Goal: Complete application form: Complete application form

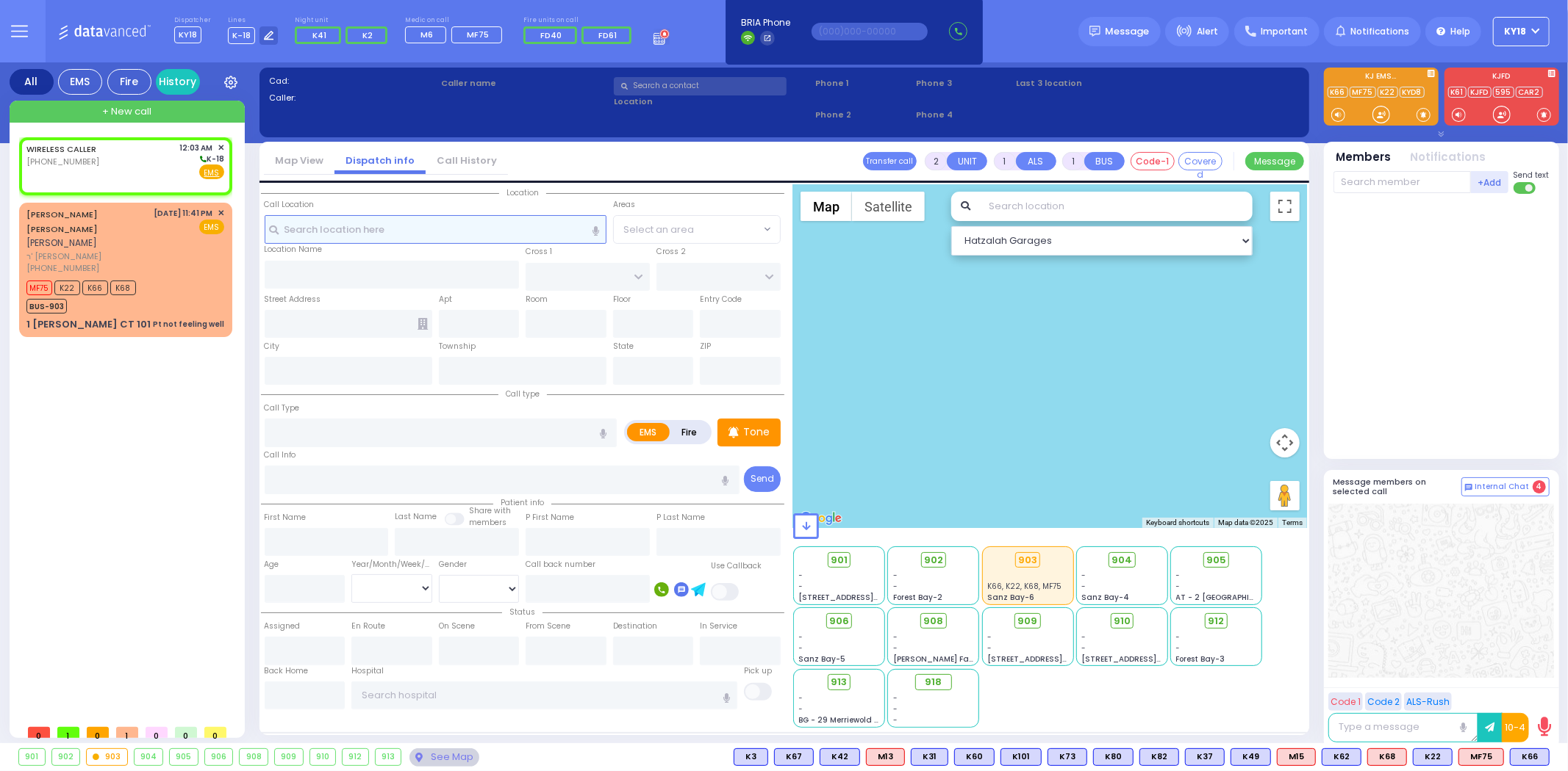
select select
radio input "true"
select select
type input "00:03"
select select "Hatzalah Garages"
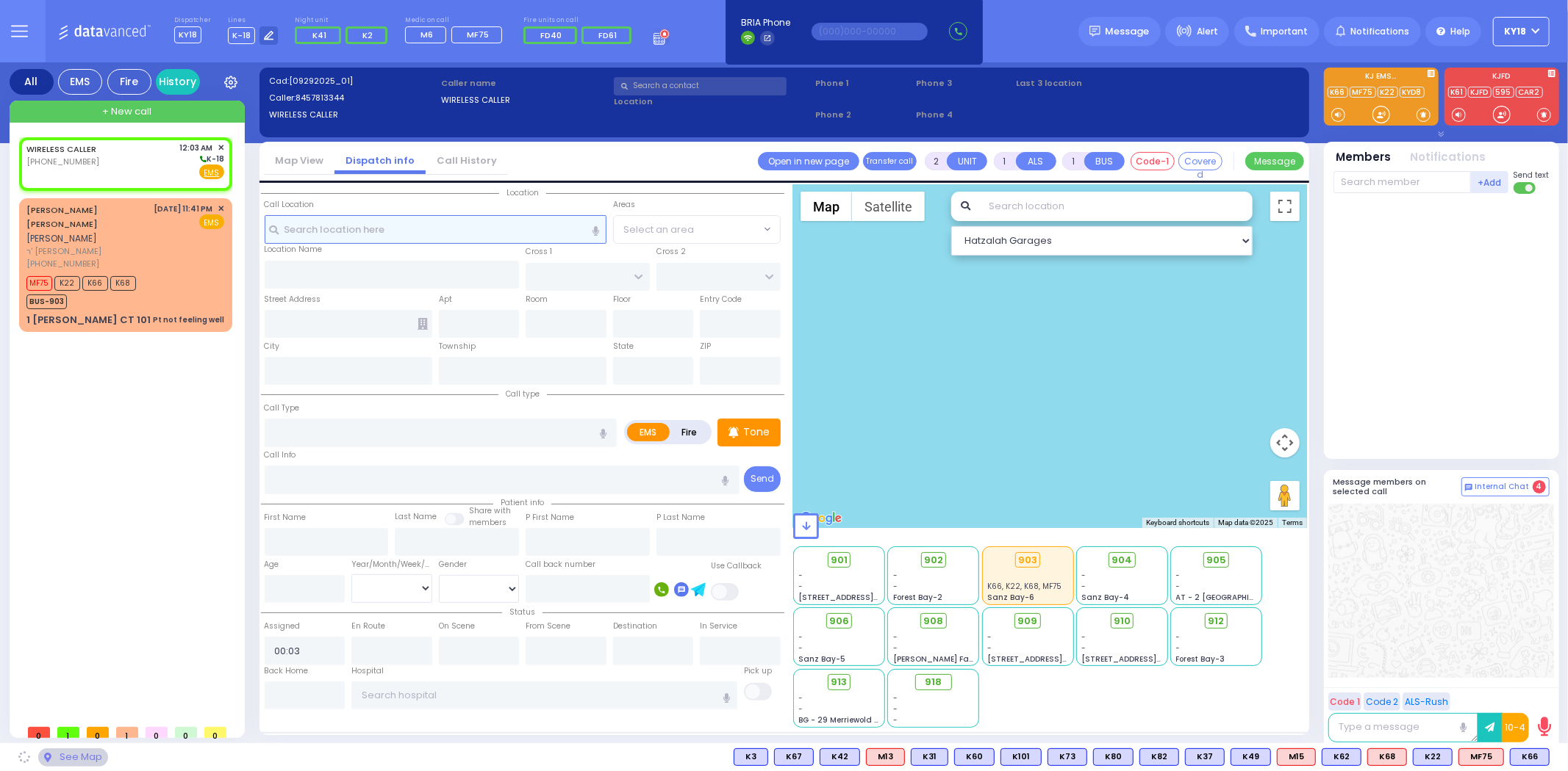
select select
radio input "true"
select select
select select "Hatzalah Garages"
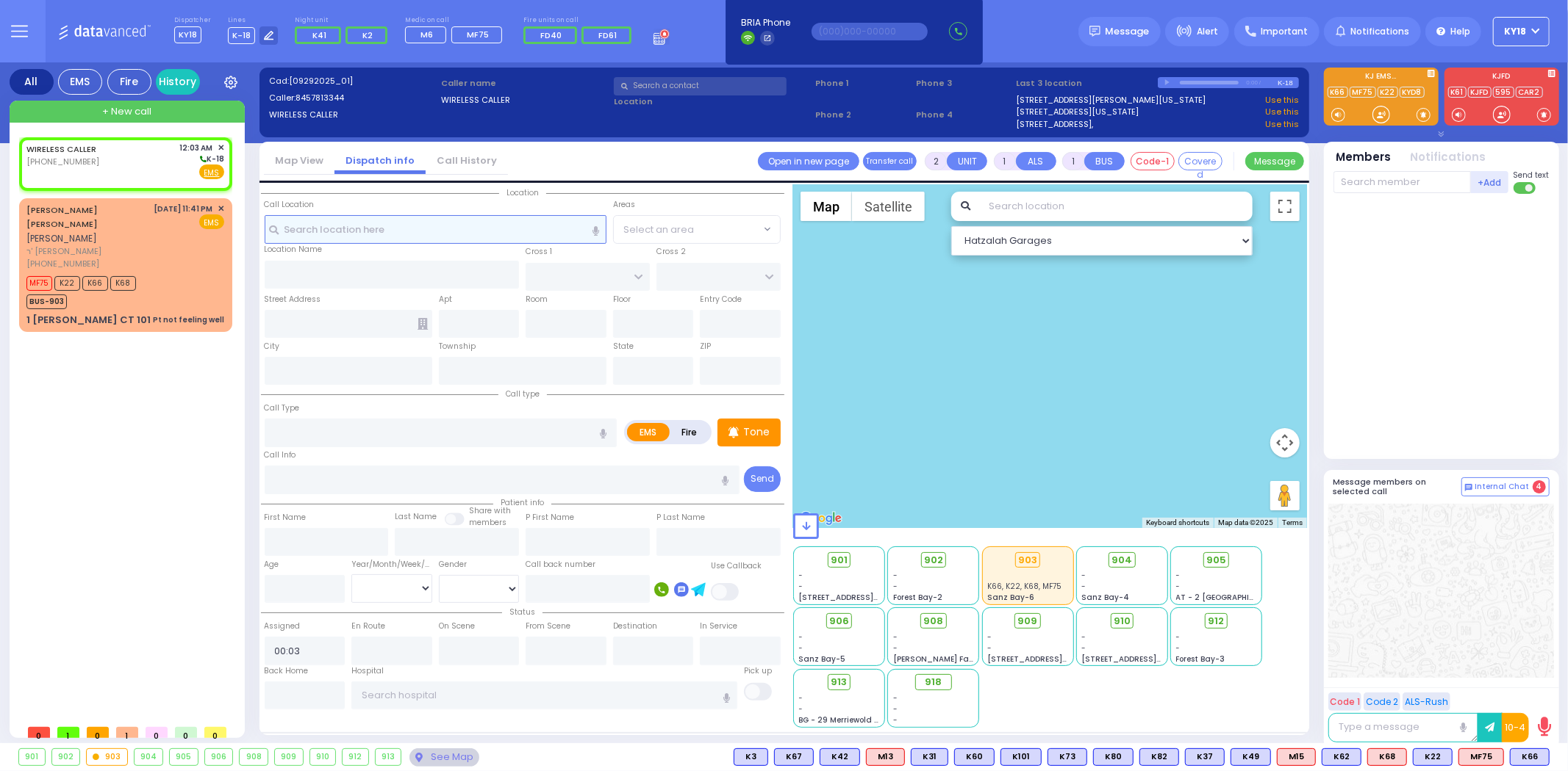
select select
radio input "true"
select select
select select "Hatzalah Garages"
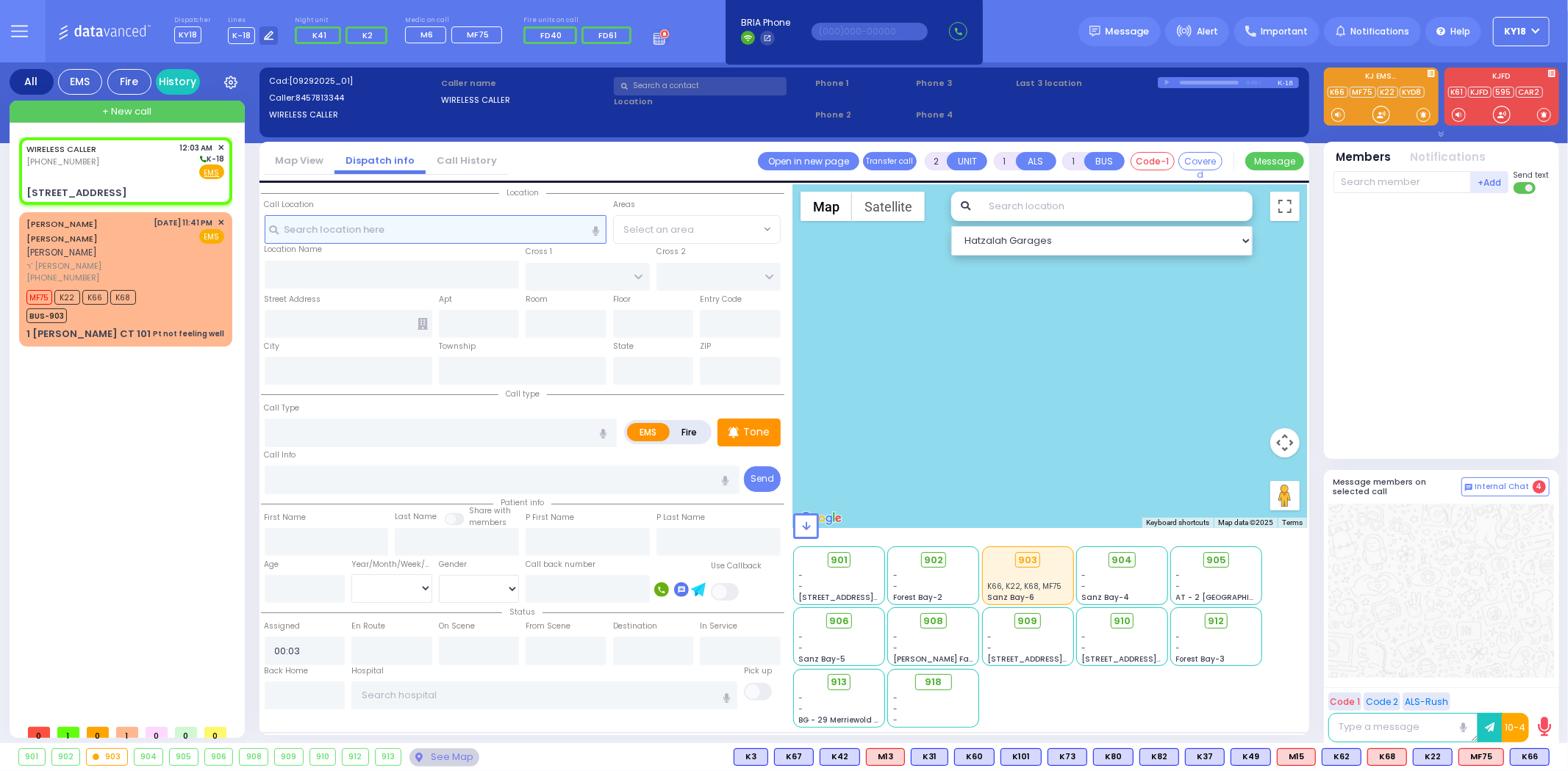
type input "[GEOGRAPHIC_DATA]"
type input "[STREET_ADDRESS]"
type input "[PERSON_NAME]"
type input "[US_STATE]"
type input "10950"
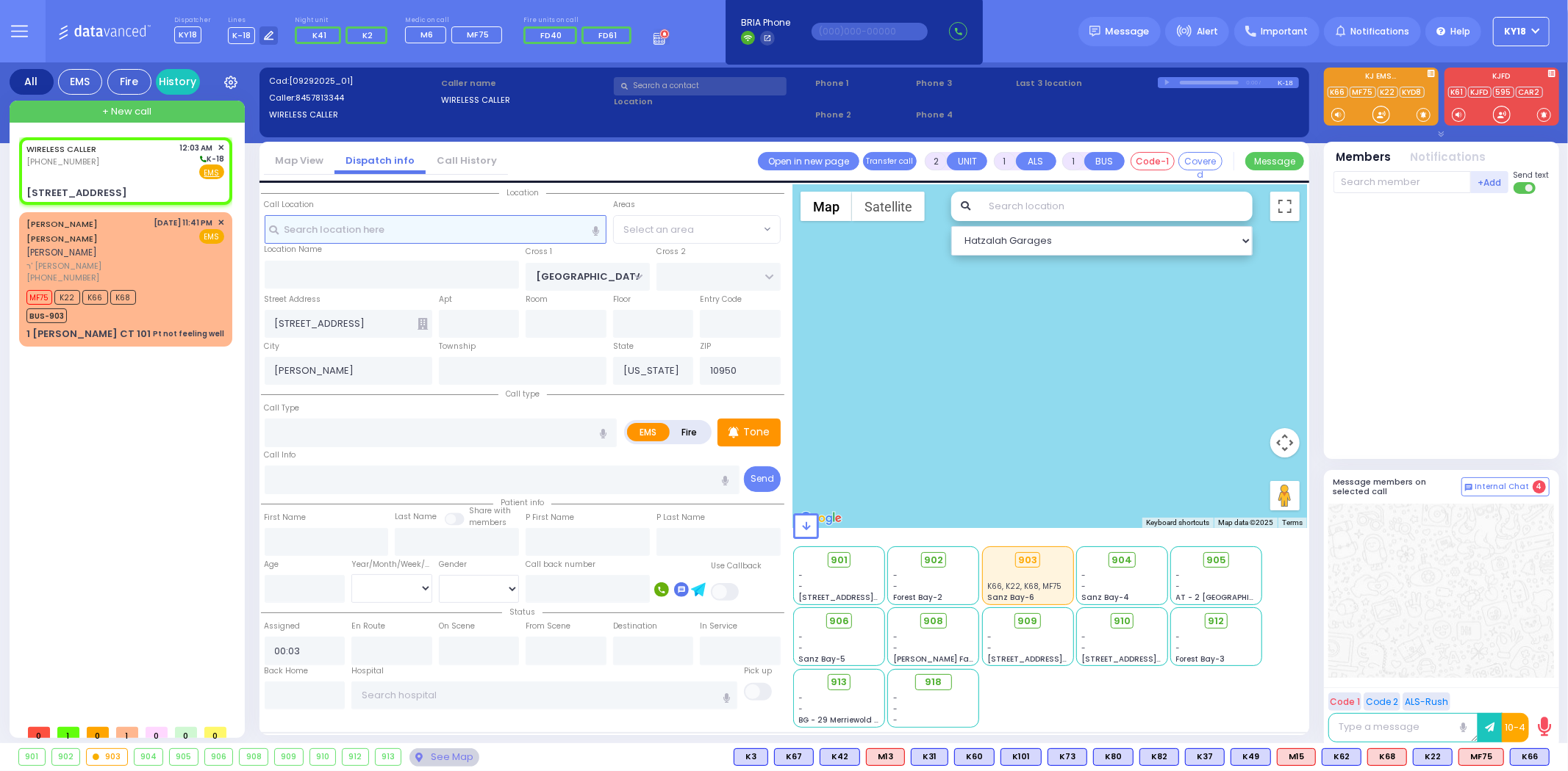
select select "SECTION 4"
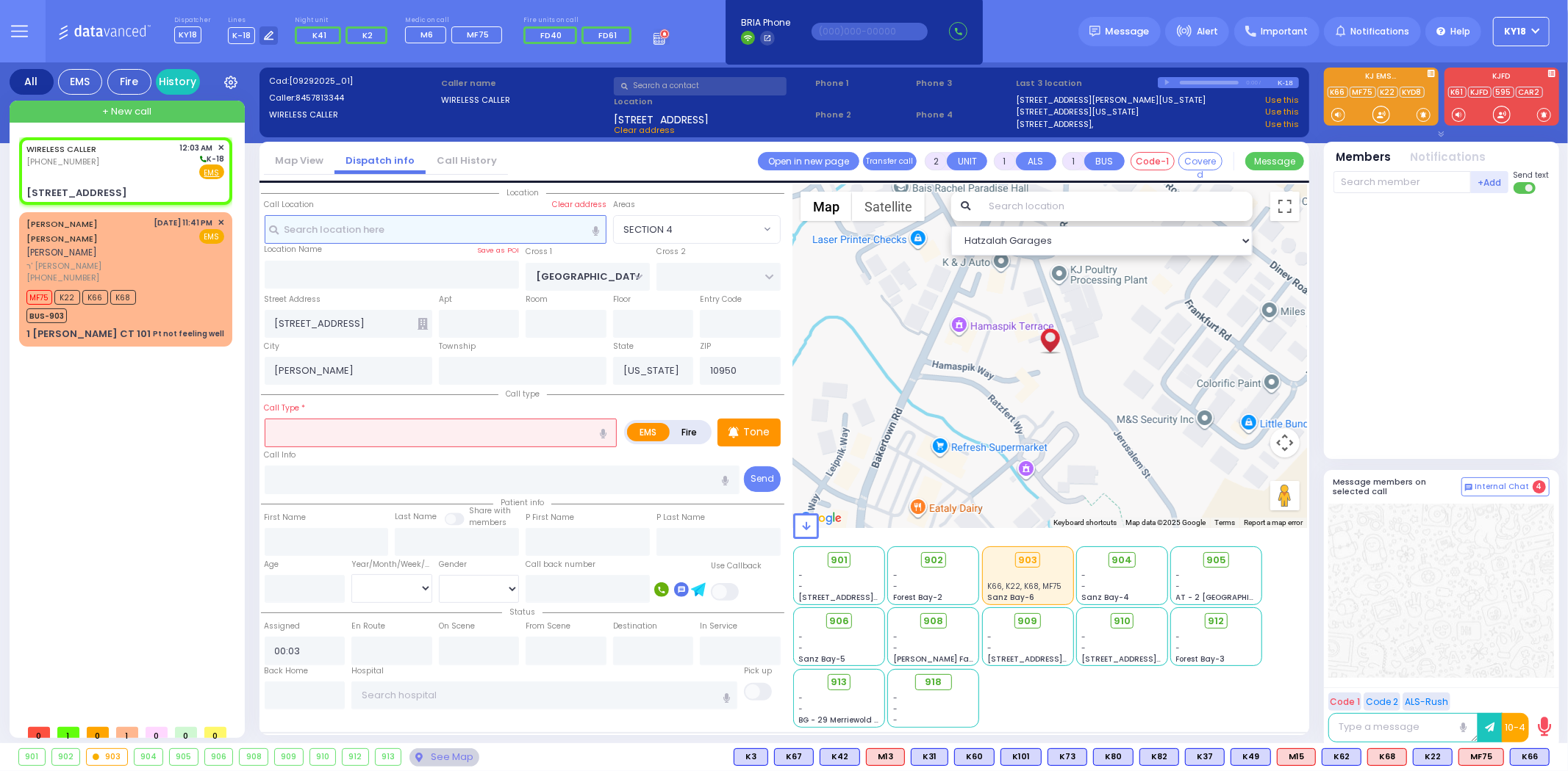
select select
radio input "true"
select select
select select "Hatzalah Garages"
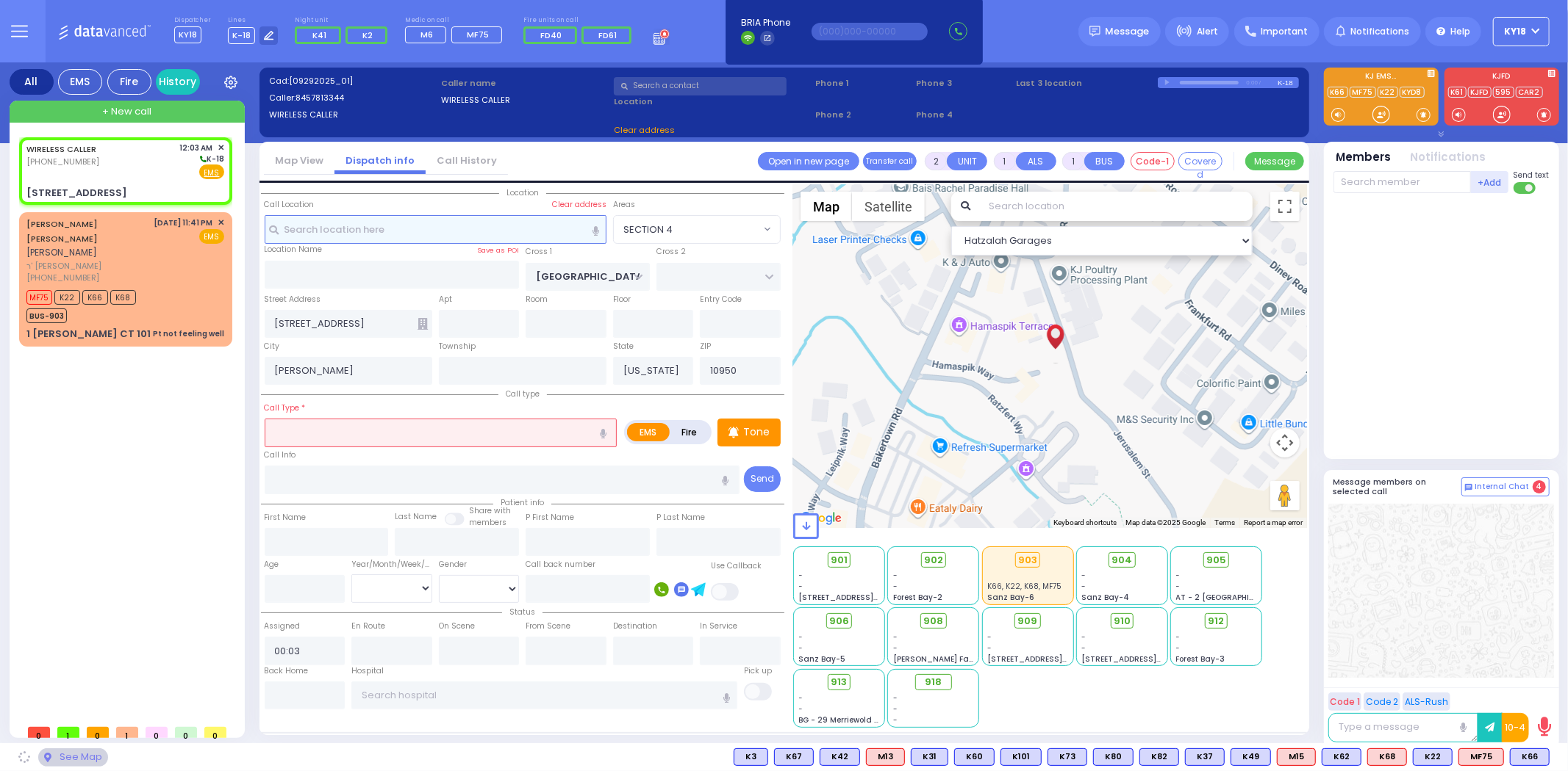
type input "202"
select select "SECTION 4"
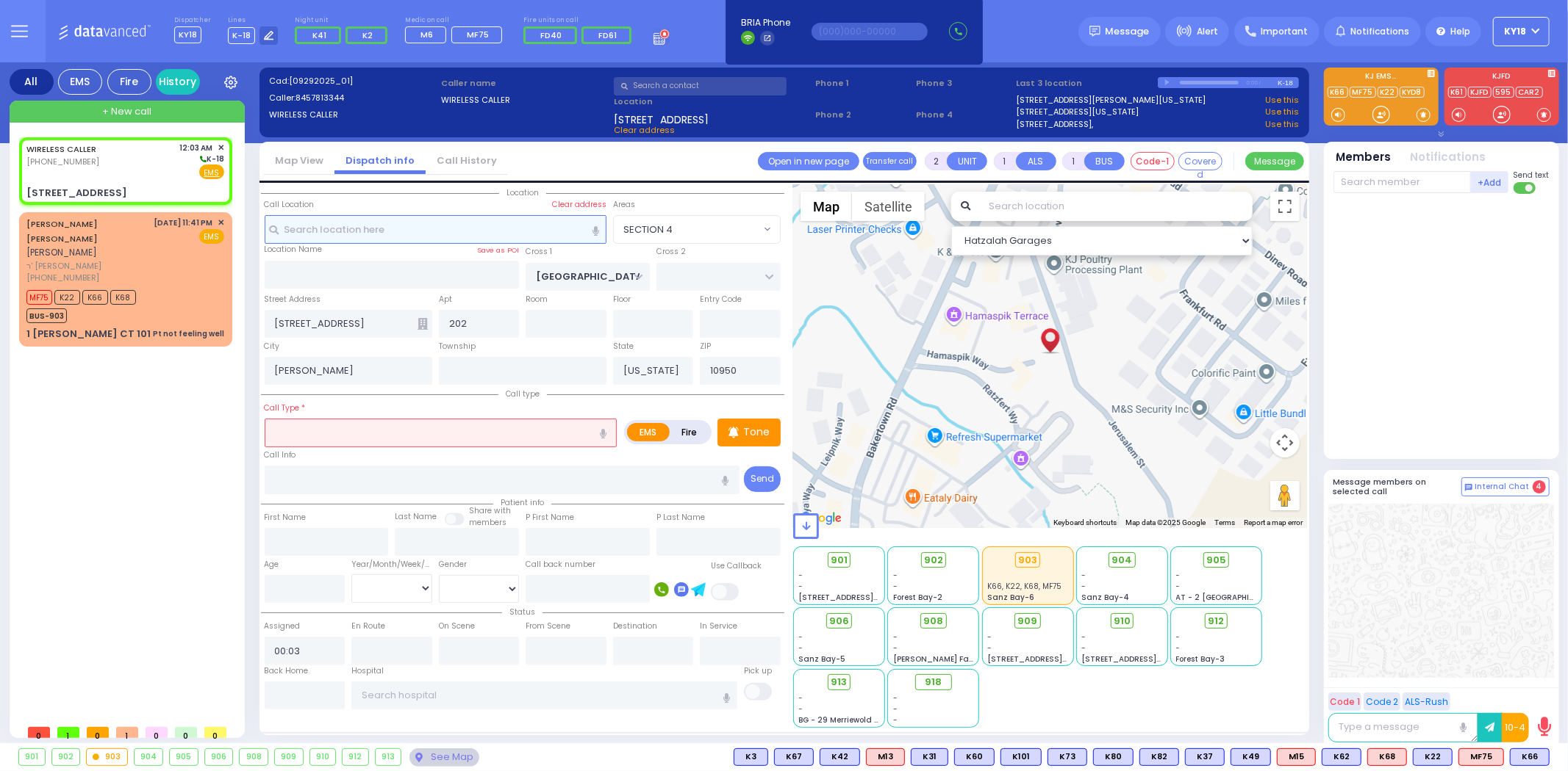
select select
type input "Dif"
radio input "true"
select select
select select "Hatzalah Garages"
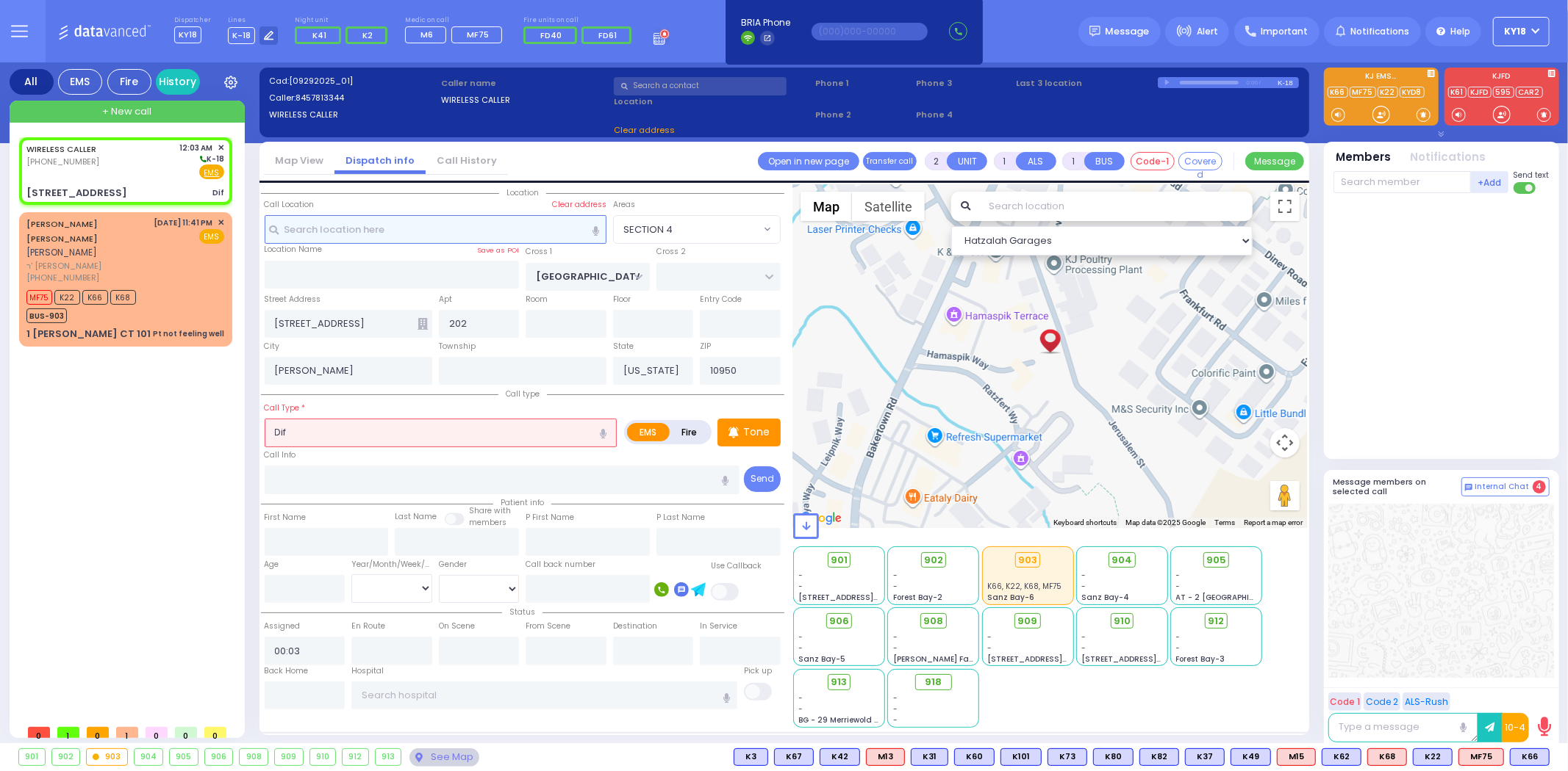
select select "SECTION 4"
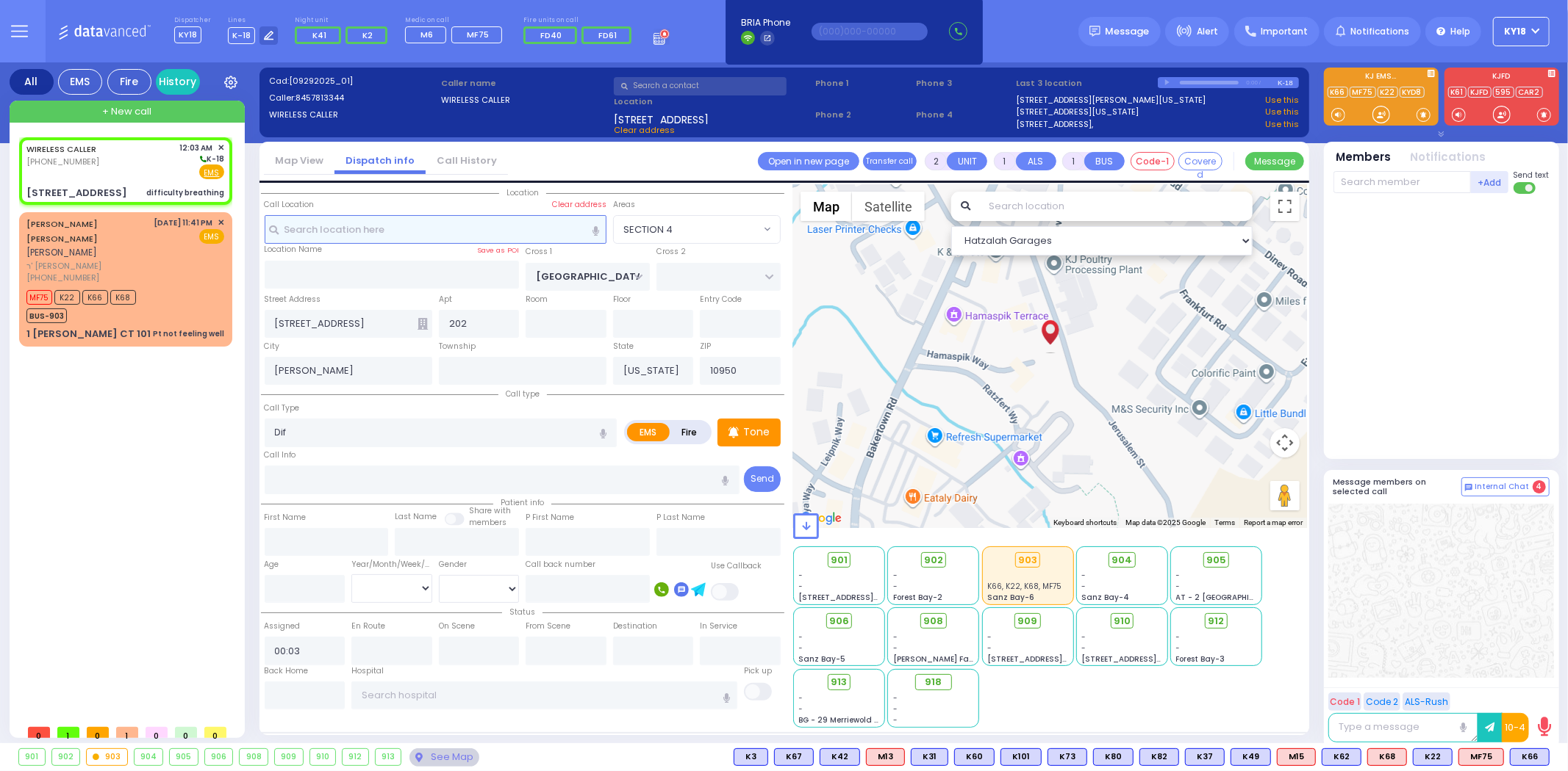
select select
type input "difficulty breathing"
radio input "true"
select select
select select "Hatzalah Garages"
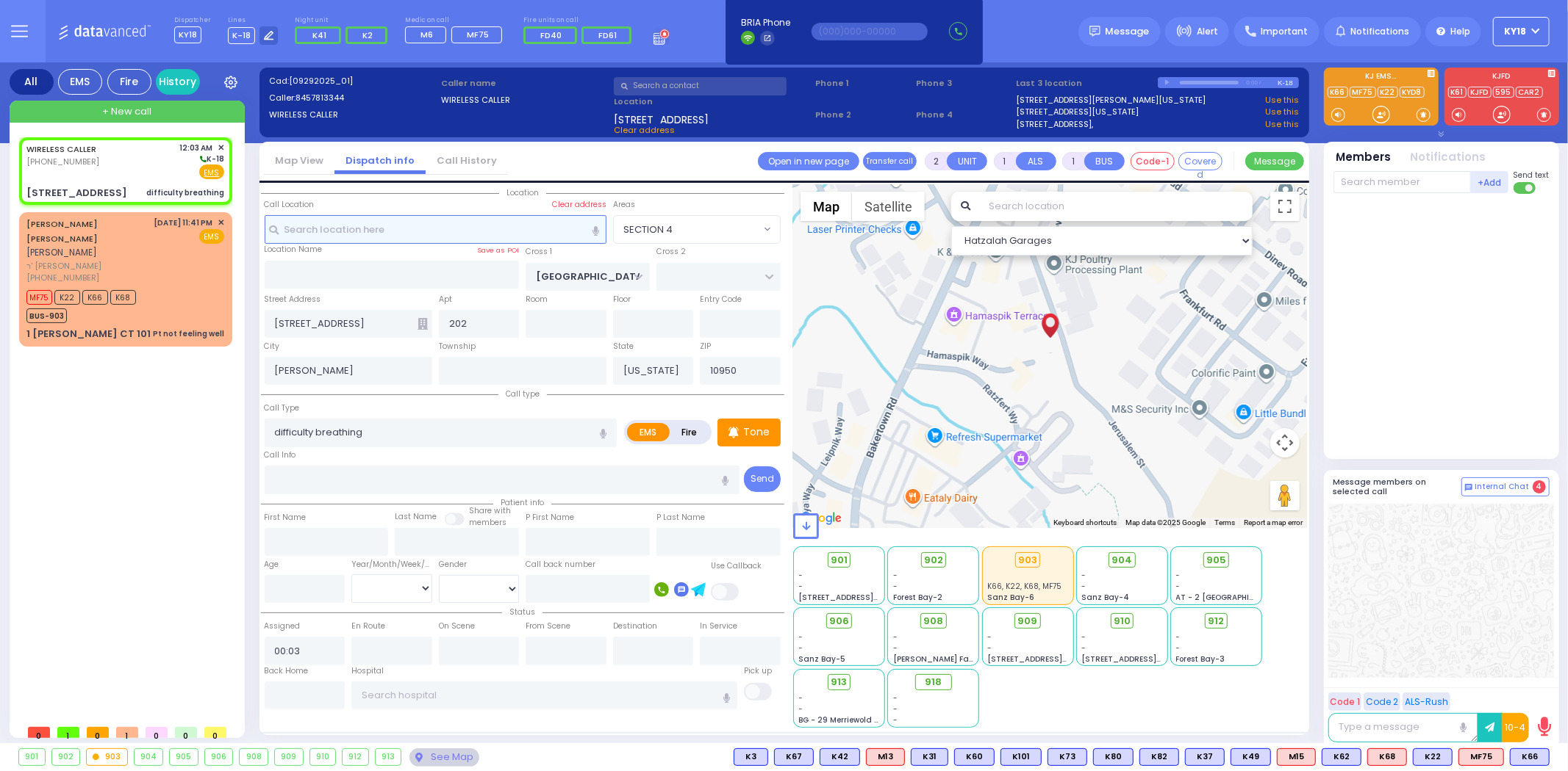
select select "SECTION 4"
select select
radio input "true"
select select
select select "Hatzalah Garages"
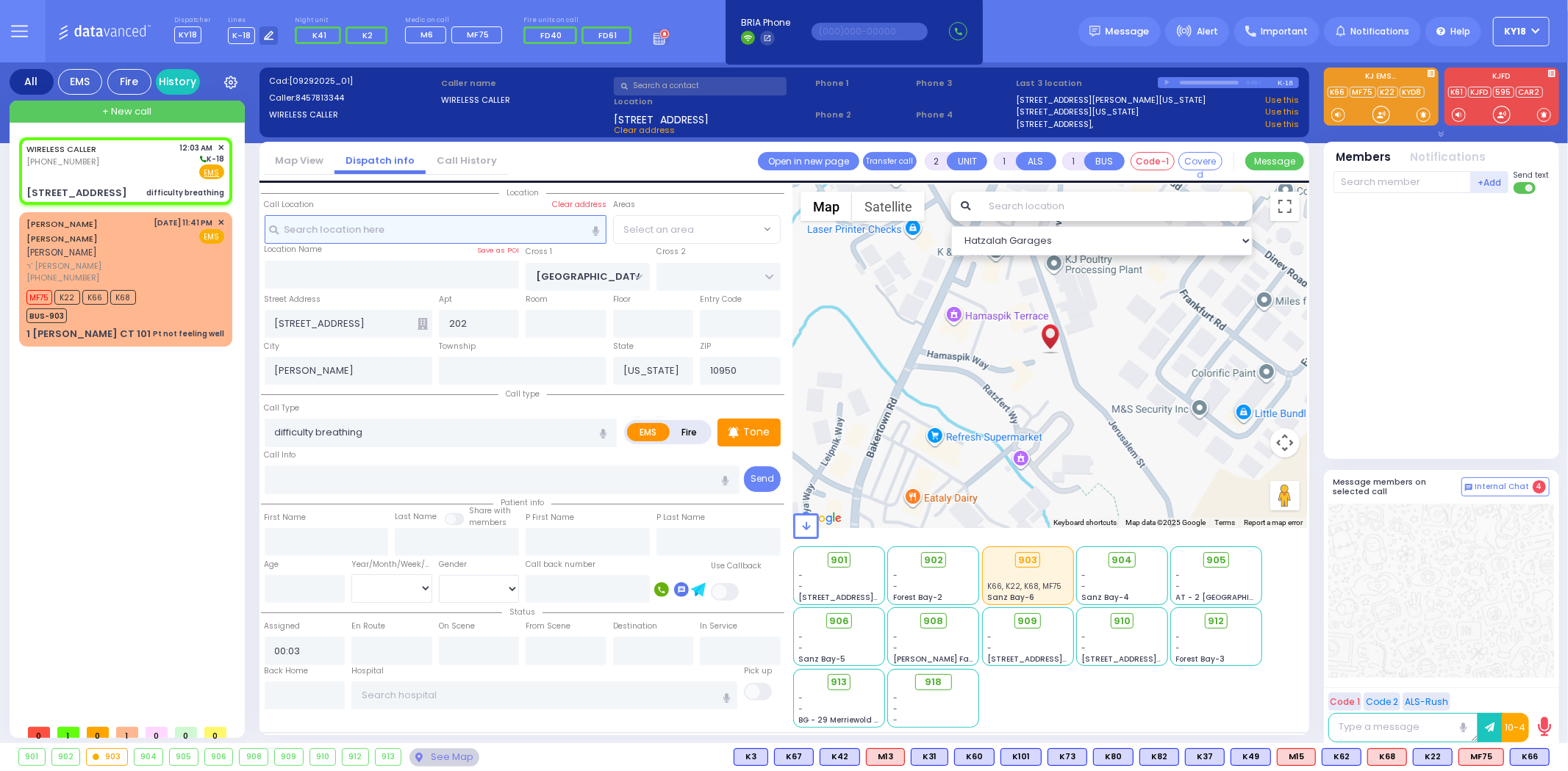
select select "SECTION 4"
select select
radio input "true"
type input "1"
select select
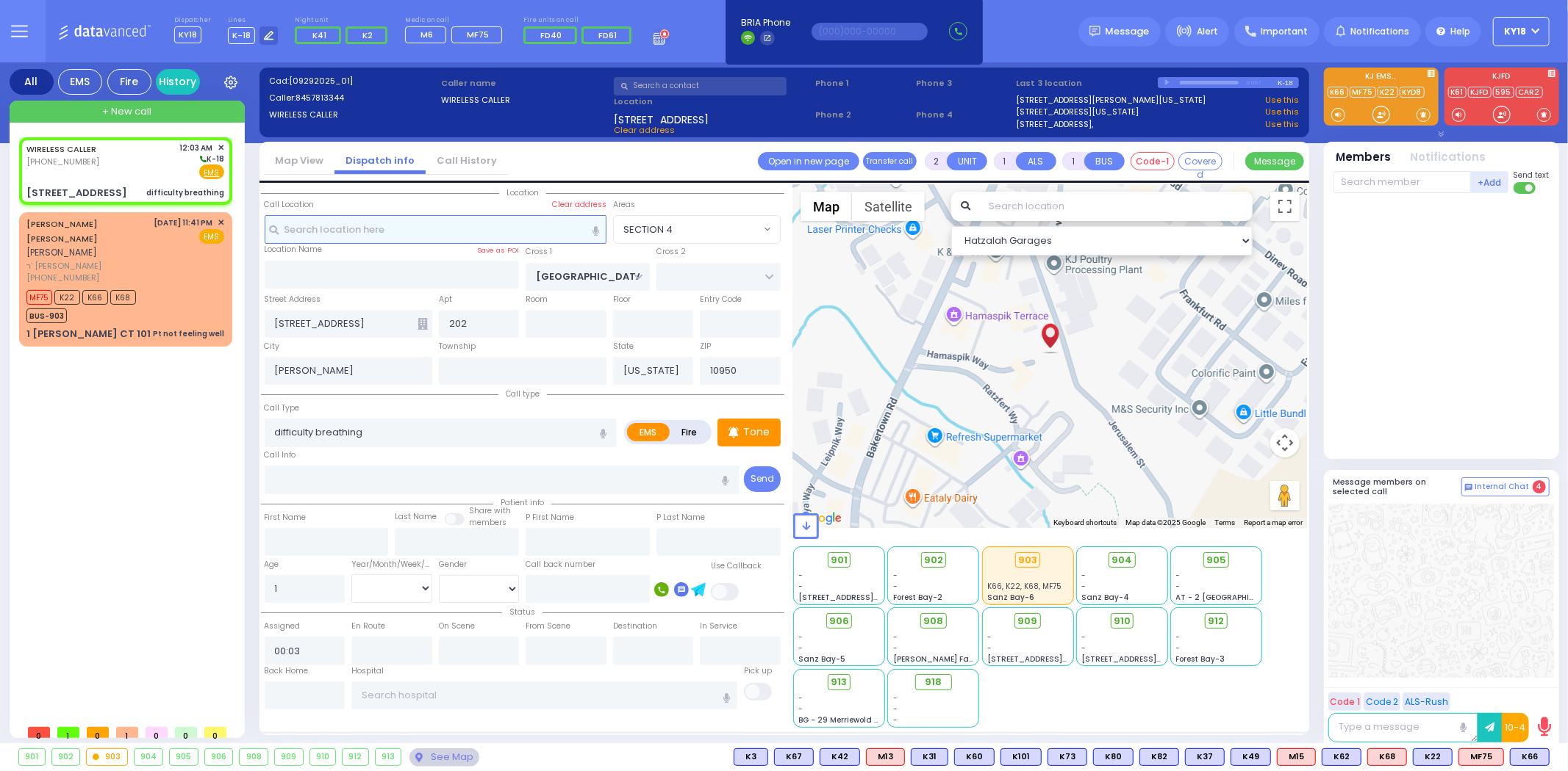
select select "Hatzalah Garages"
select select "SECTION 4"
select select
radio input "true"
select select "Year"
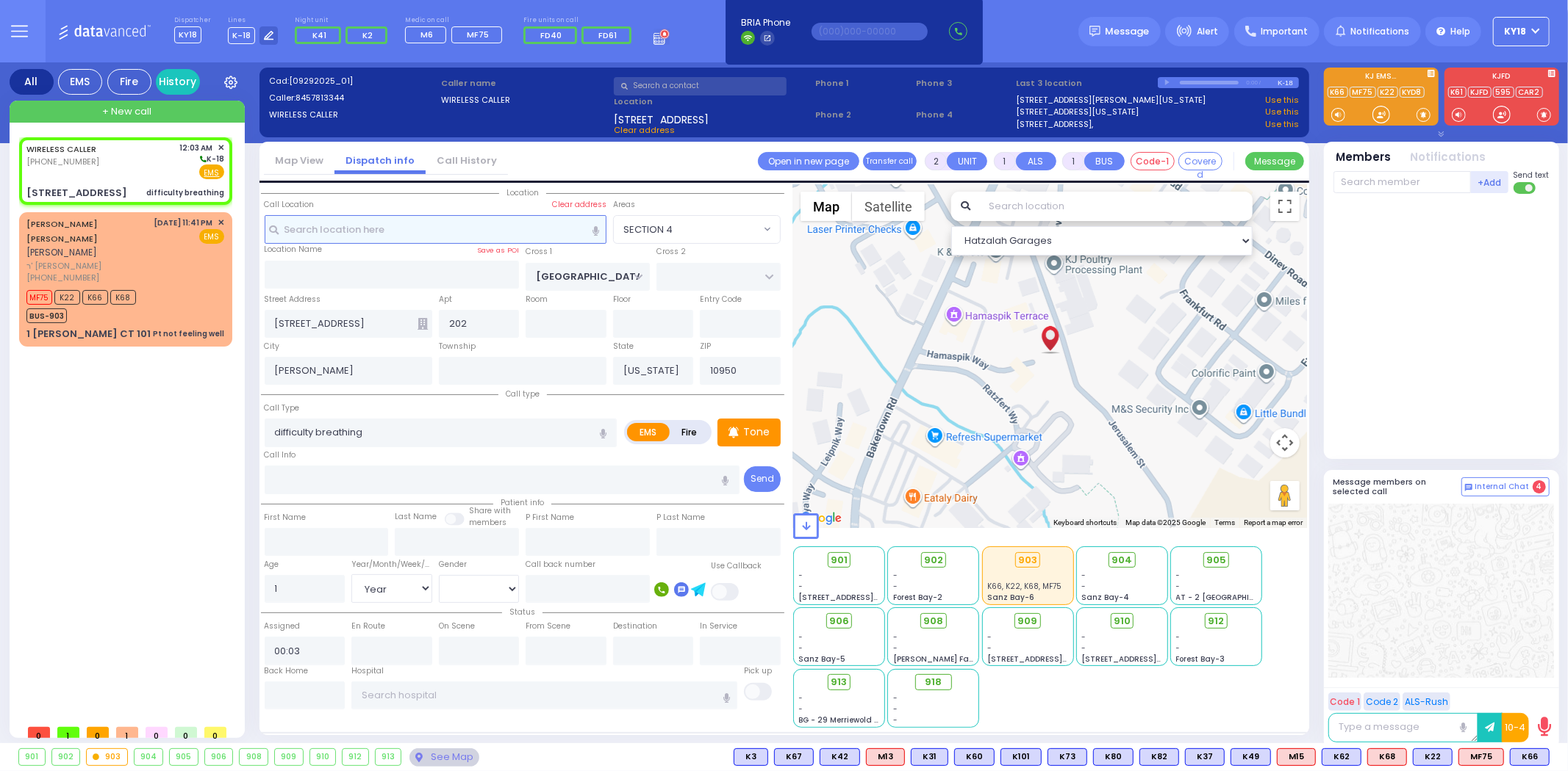
select select "Hatzalah Garages"
select select "SECTION 4"
select select
radio input "true"
select select "Year"
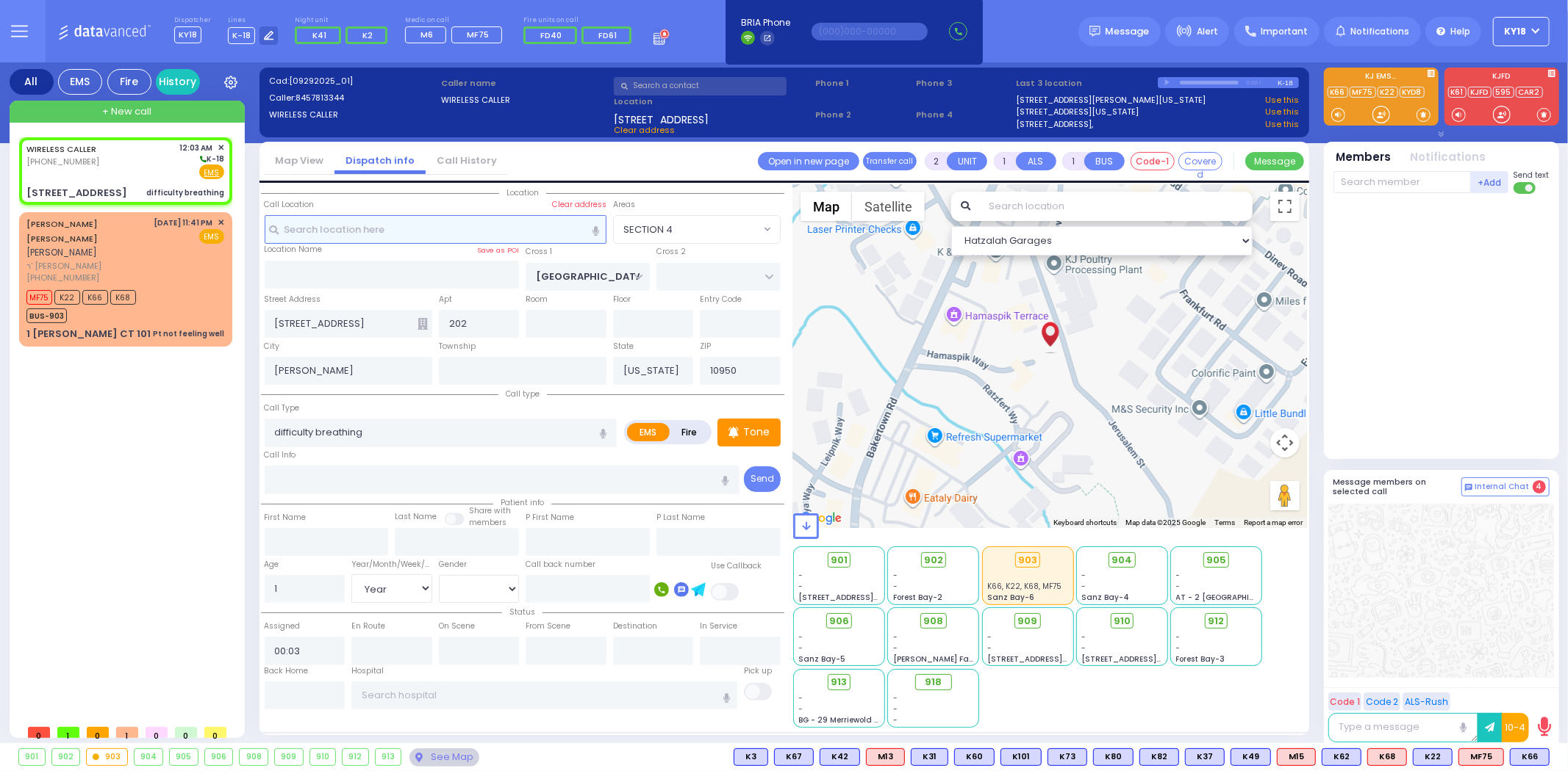
select select "[DEMOGRAPHIC_DATA]"
select select "Hatzalah Garages"
select select "SECTION 4"
select select
radio input "true"
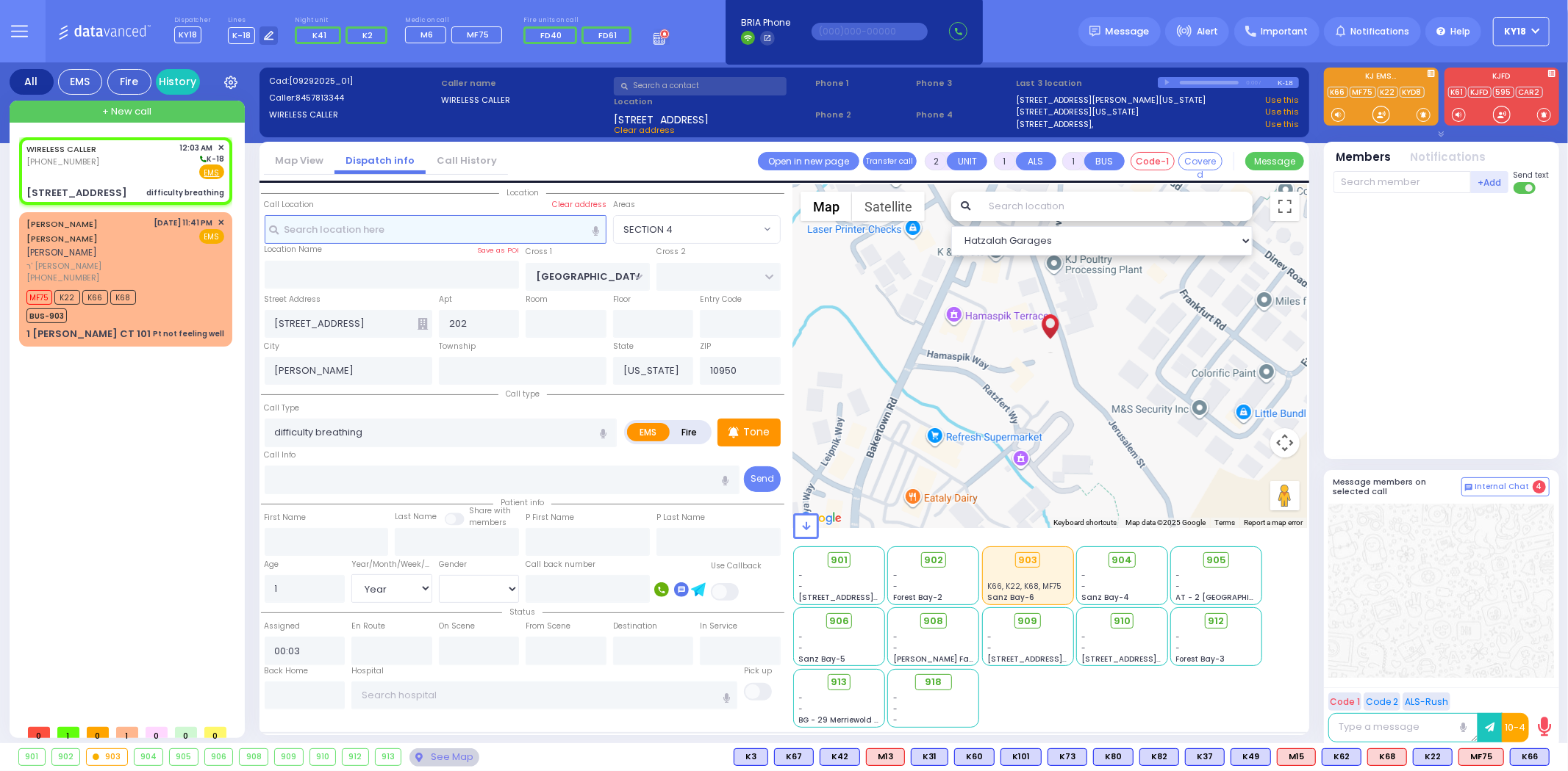
type input "ELYA"
type input "WEINGARTEN"
select select "Year"
select select
select select "Hatzalah Garages"
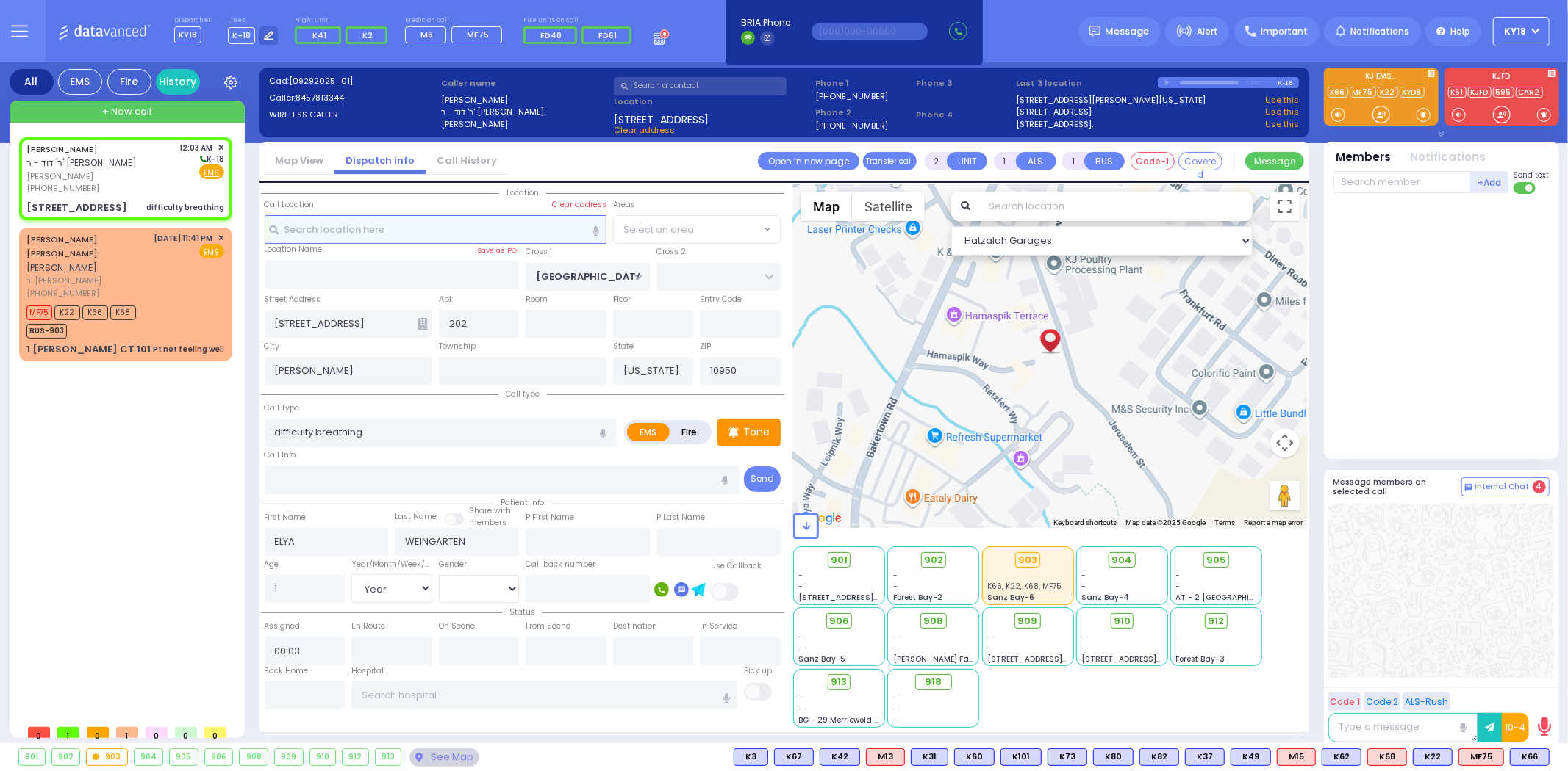
select select
radio input "true"
select select "Year"
select select "Hatzalah Garages"
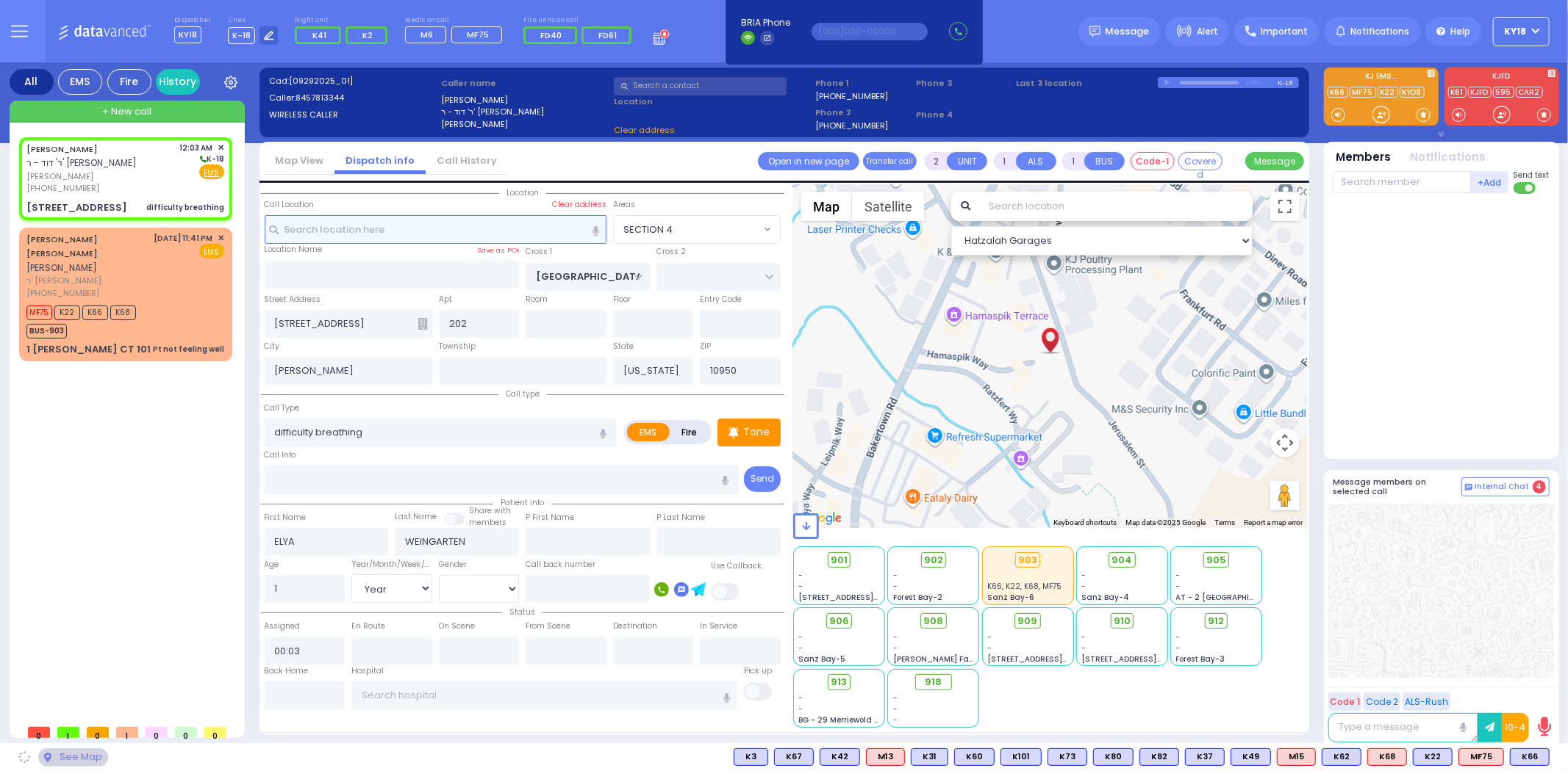
select select "SECTION 4"
select select
type input "[STREET_ADDRESS]"
select select "SECTION 4"
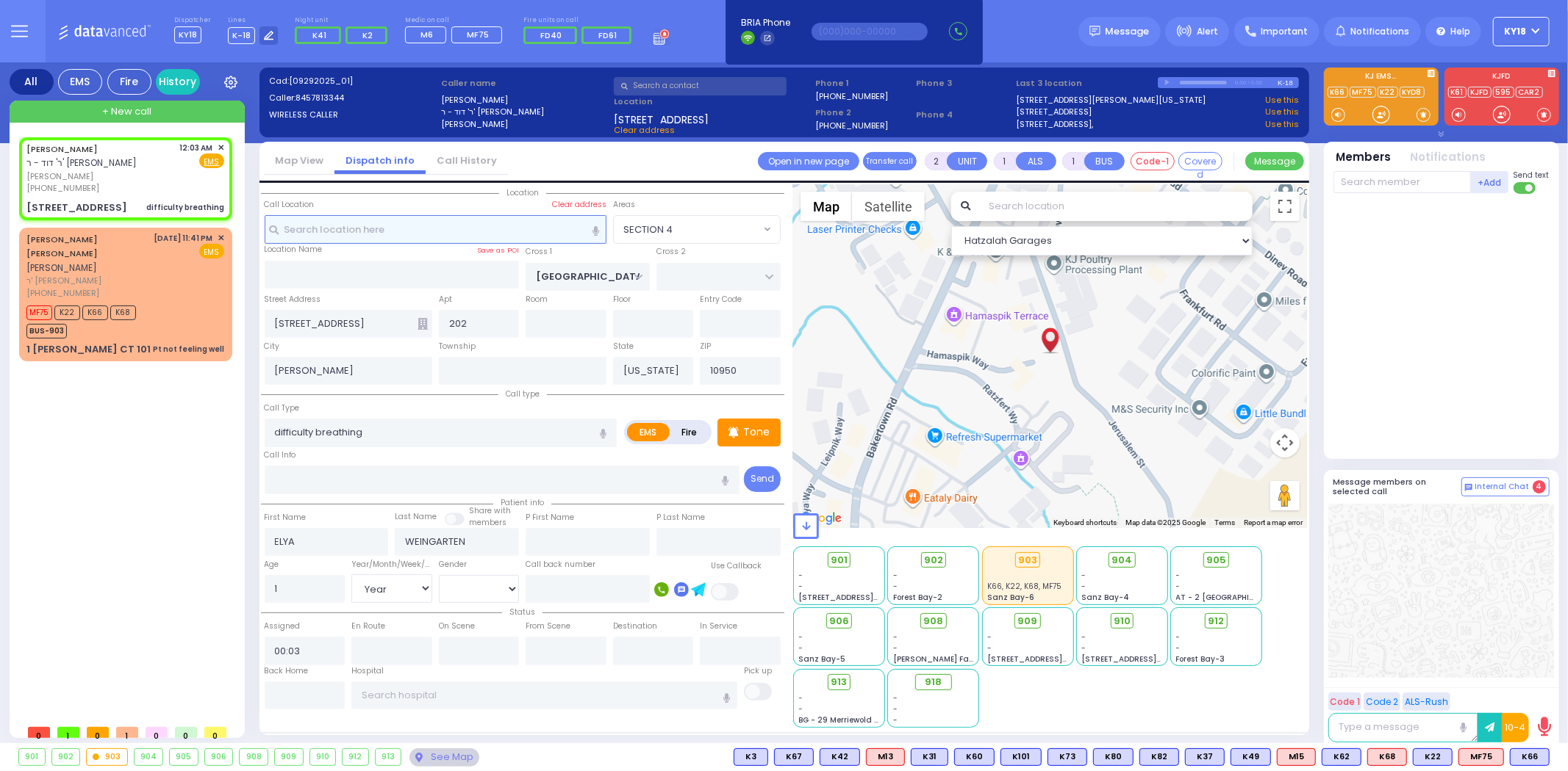
select select
radio input "true"
select select "Year"
select select "Hatzalah Garages"
select select "SECTION 4"
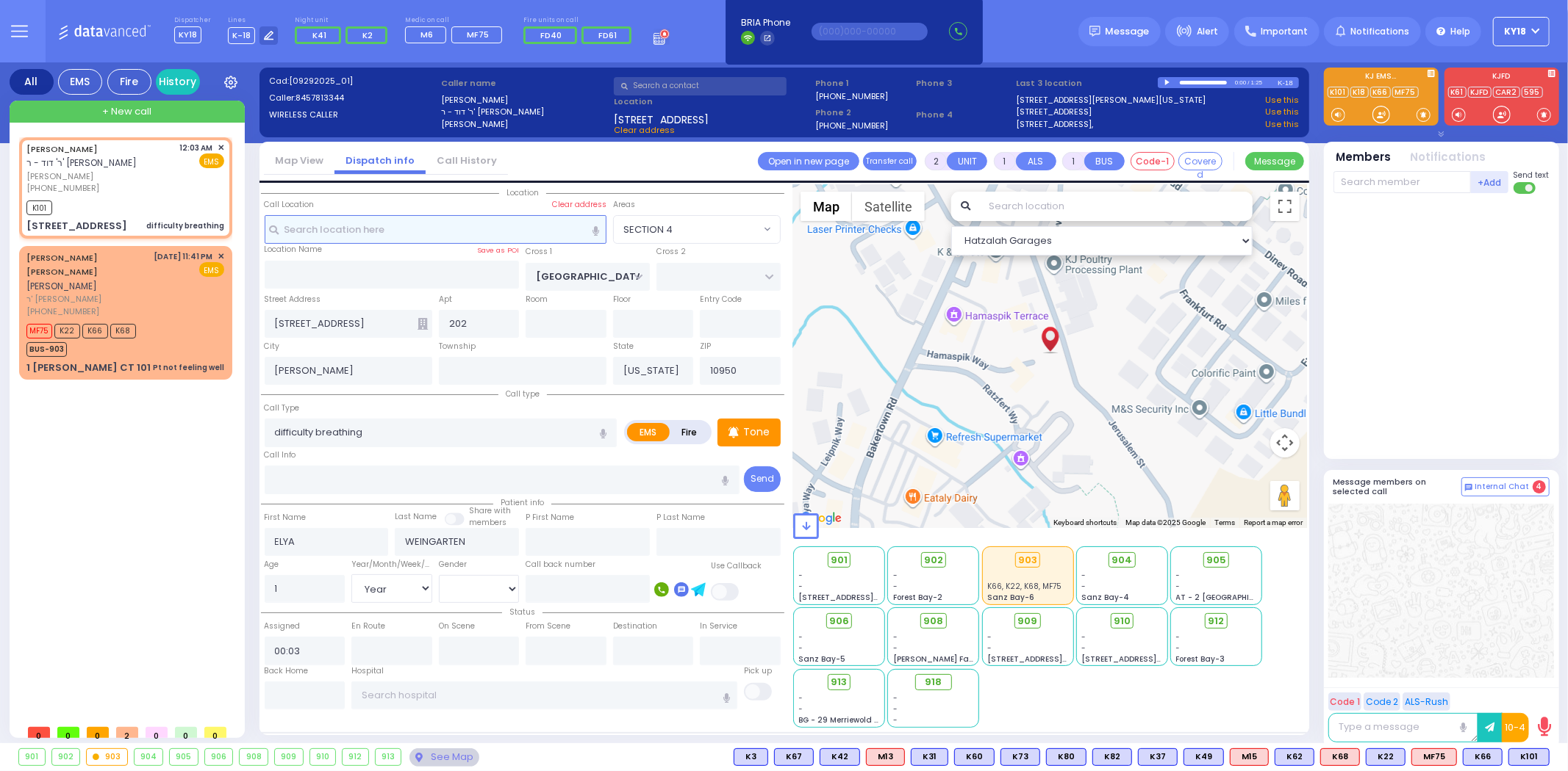
select select
radio input "true"
select select "Year"
type input "00:07"
select select "Hatzalah Garages"
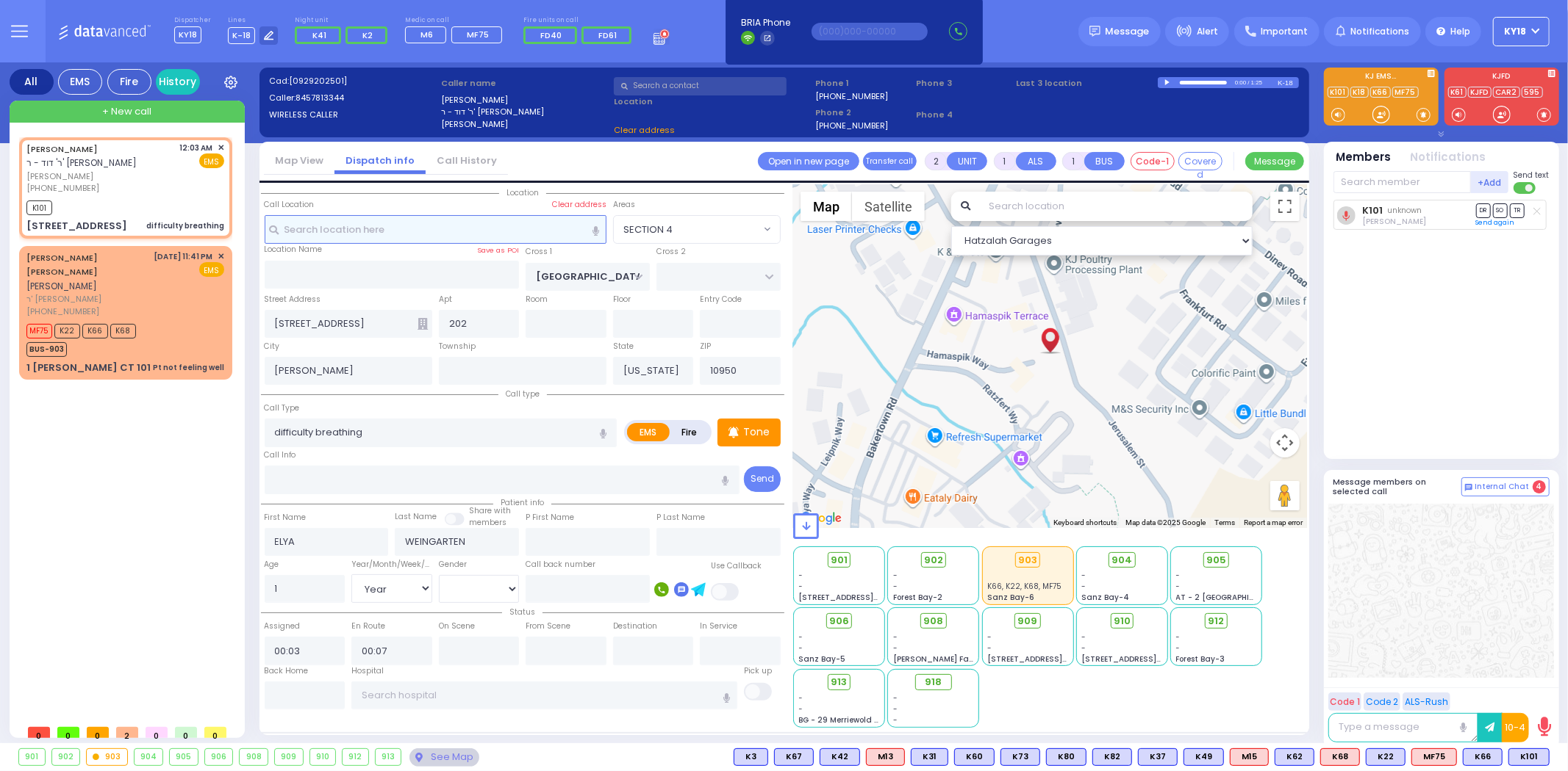
select select "SECTION 4"
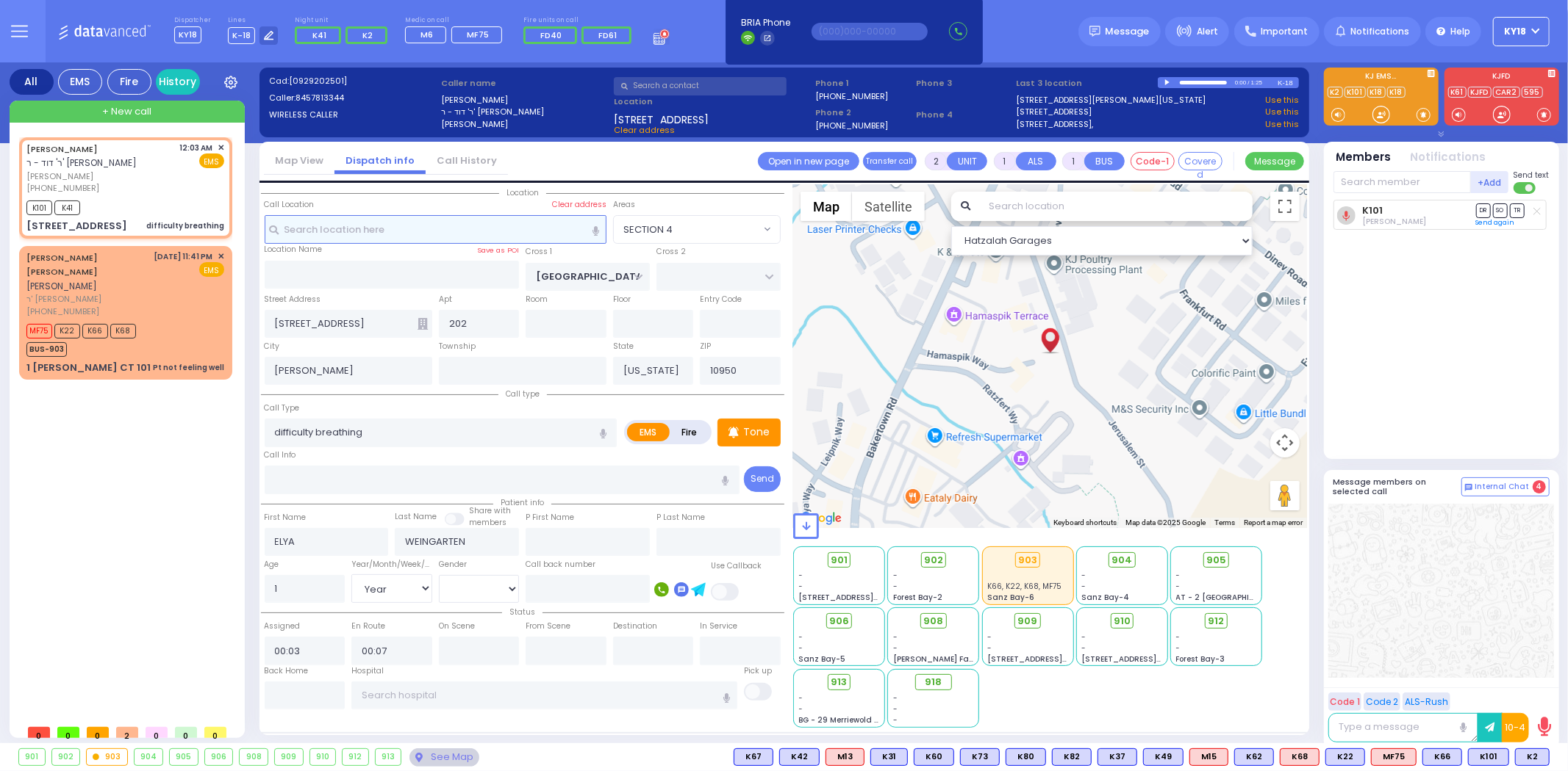
select select
radio input "true"
select select "Year"
select select "Hatzalah Garages"
select select "SECTION 4"
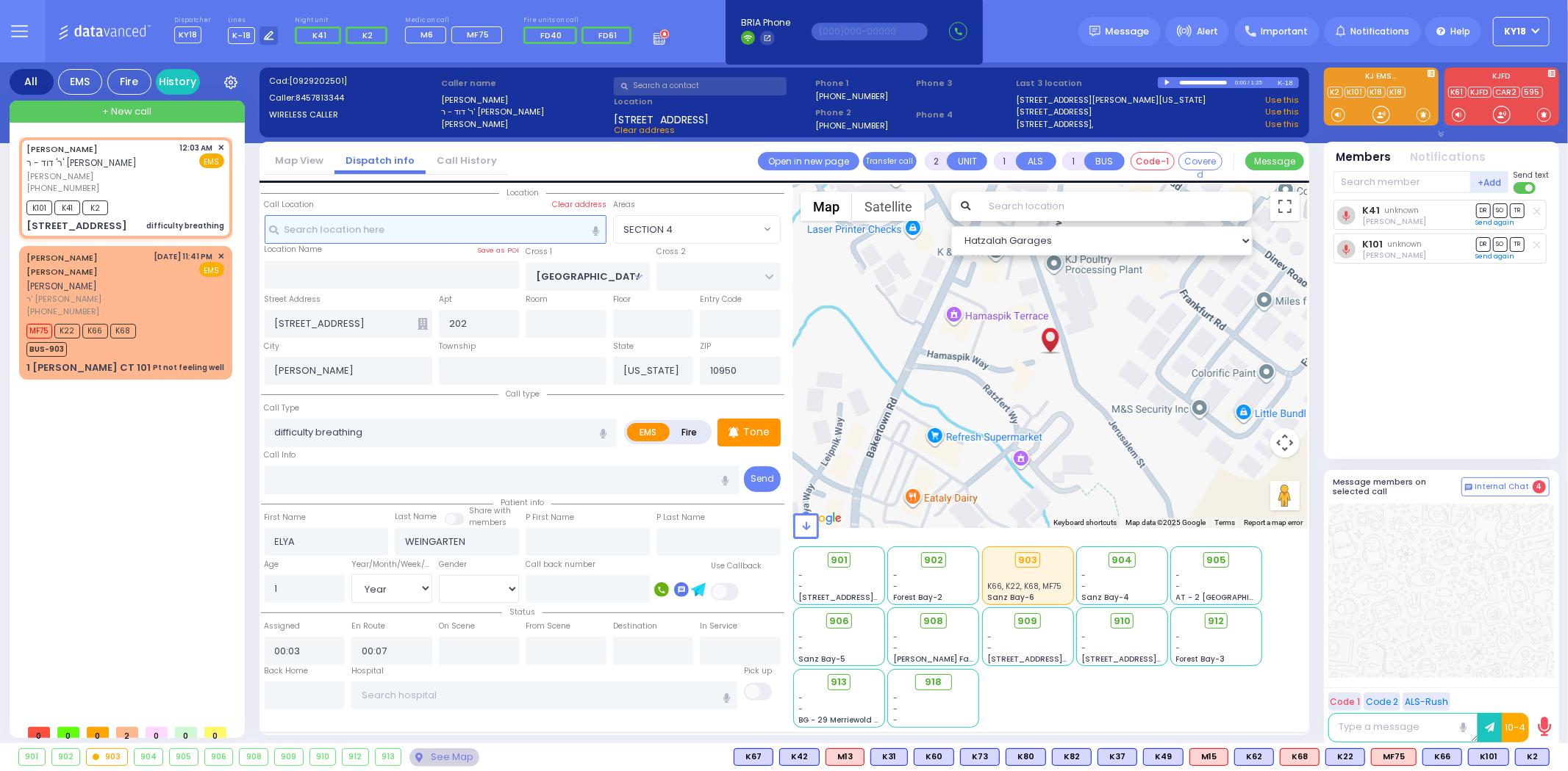
select select
radio input "true"
select select "Year"
select select "Hatzalah Garages"
select select "SECTION 4"
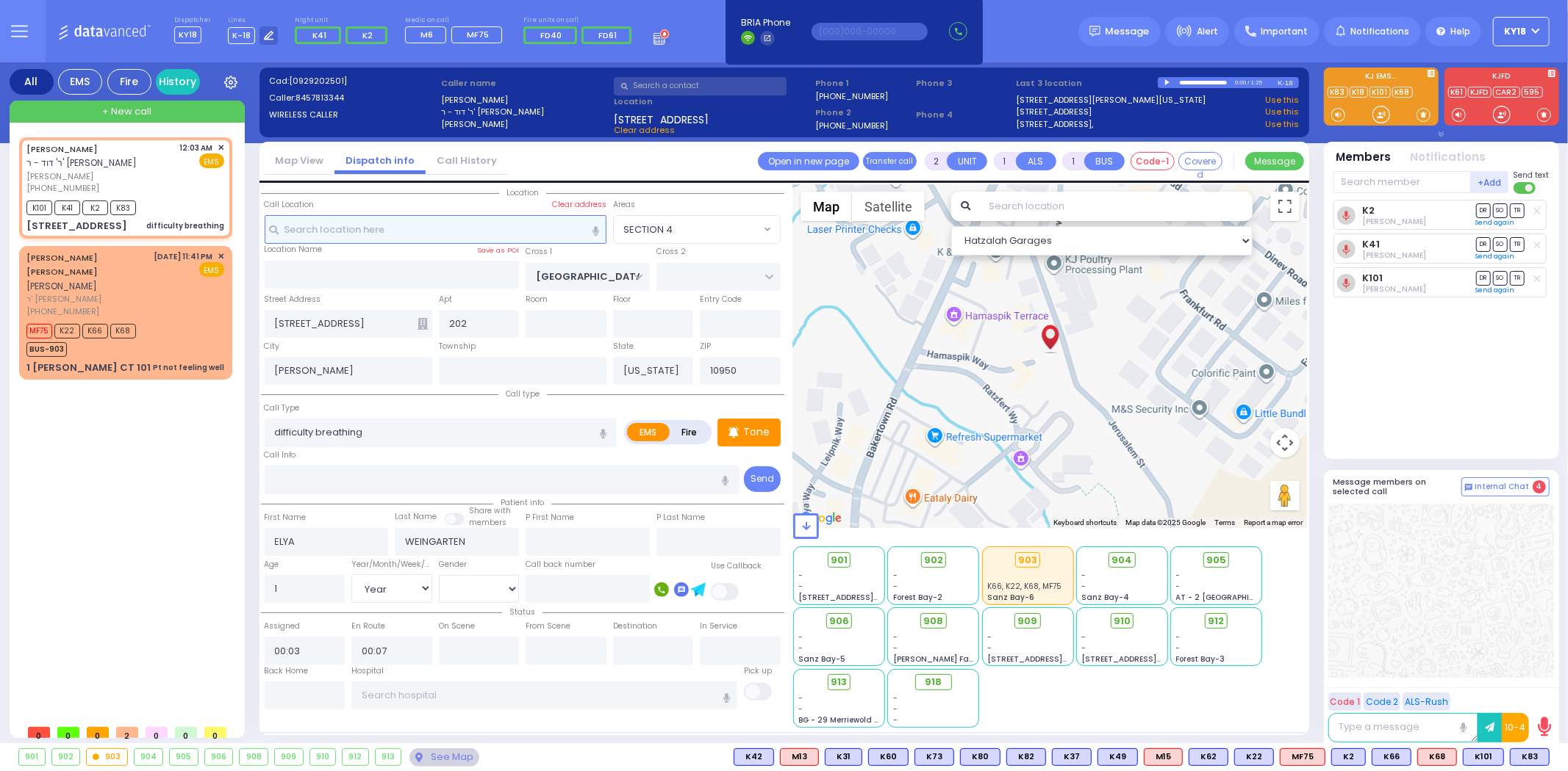
select select
radio input "true"
select select "Year"
select select "Hatzalah Garages"
select select "SECTION 4"
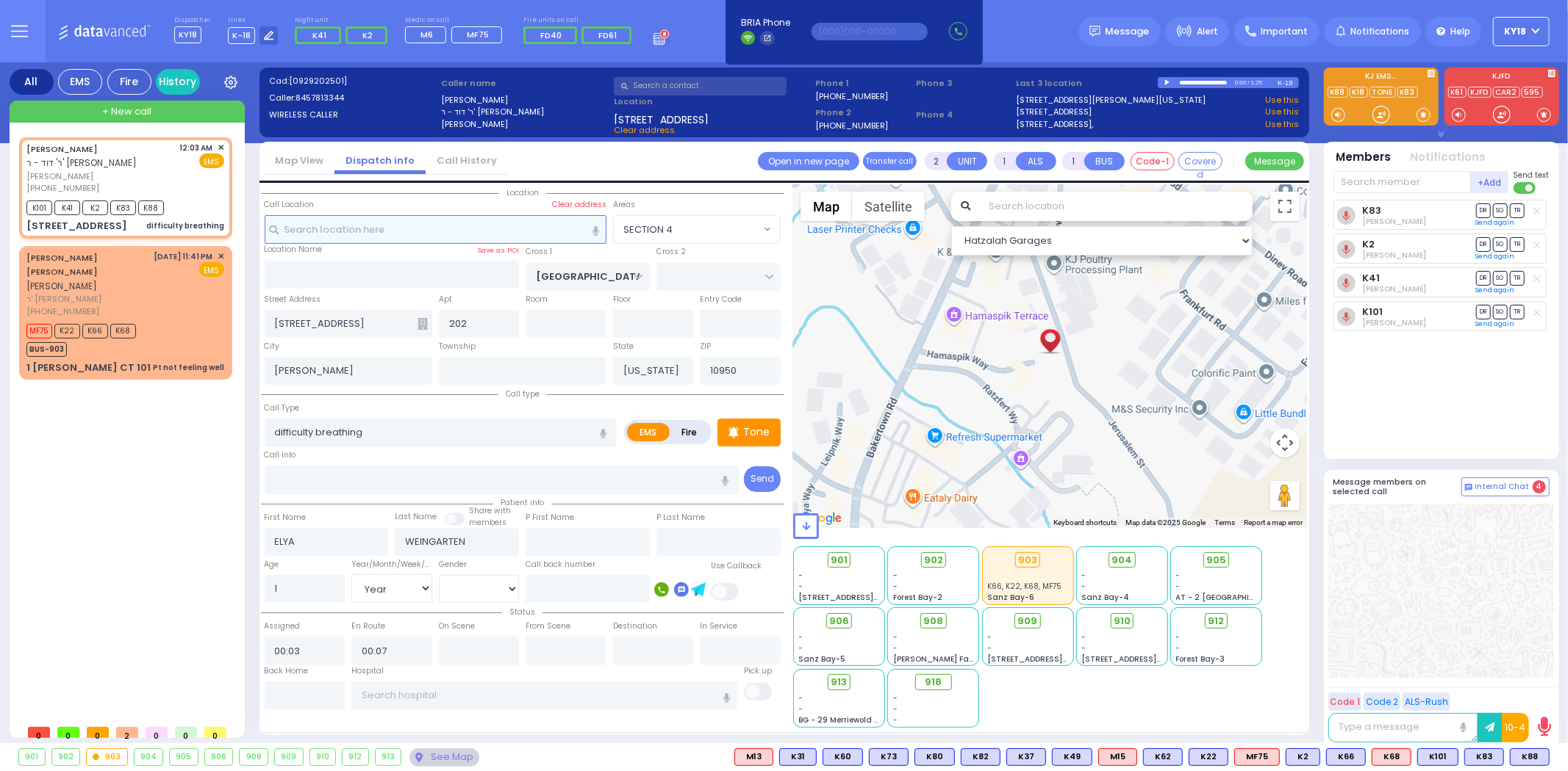
select select
radio input "true"
select select "Year"
select select "Hatzalah Garages"
select select "SECTION 4"
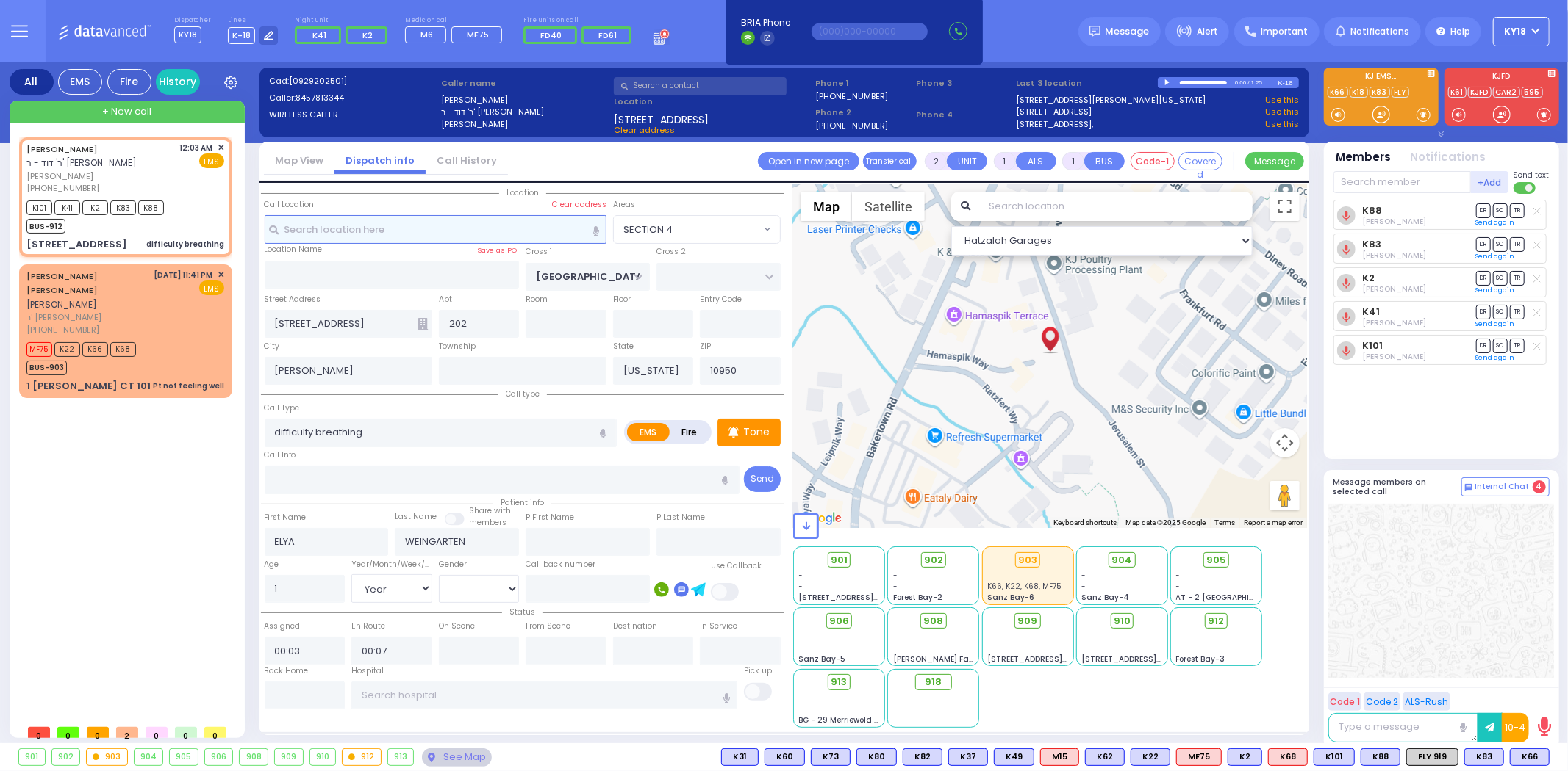
select select
radio input "true"
select select "Year"
select select "Hatzalah Garages"
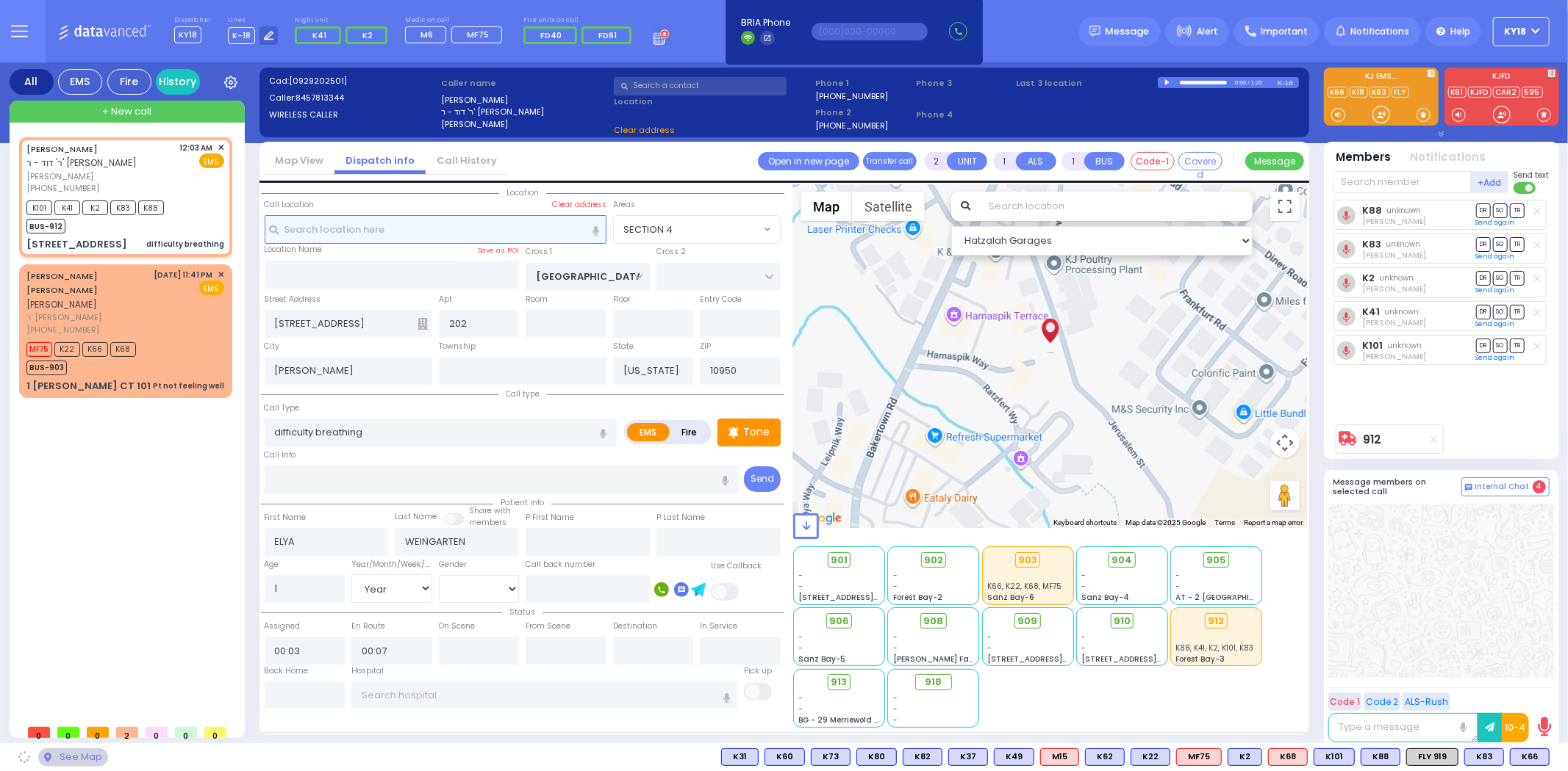
select select "SECTION 4"
